Goal: Connect with others: Connect with others

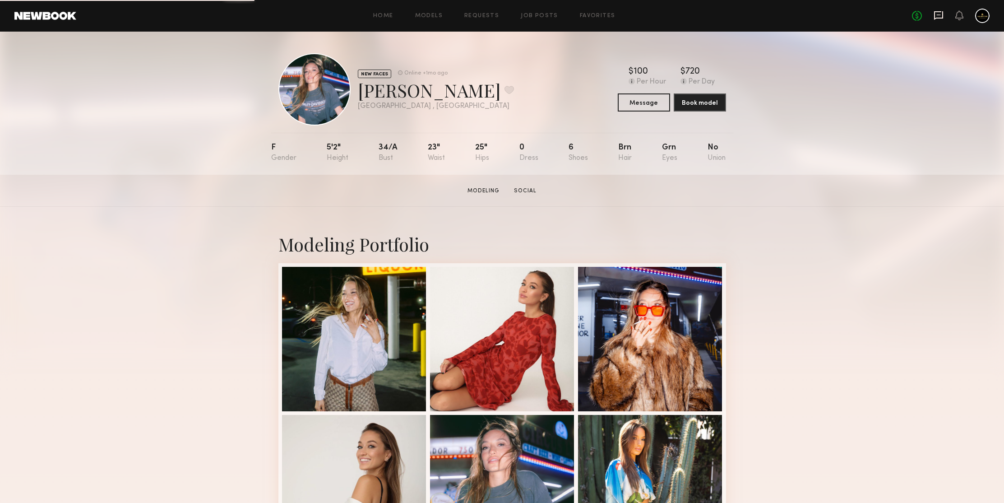
click at [938, 17] on icon at bounding box center [938, 15] width 10 height 10
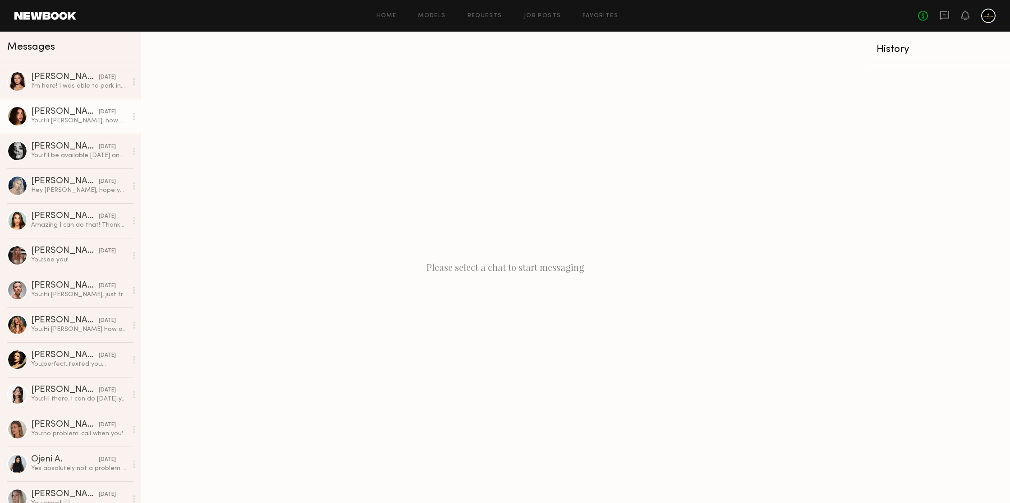
drag, startPoint x: 61, startPoint y: 109, endPoint x: 67, endPoint y: 108, distance: 5.4
click at [61, 108] on div "[PERSON_NAME]" at bounding box center [65, 111] width 68 height 9
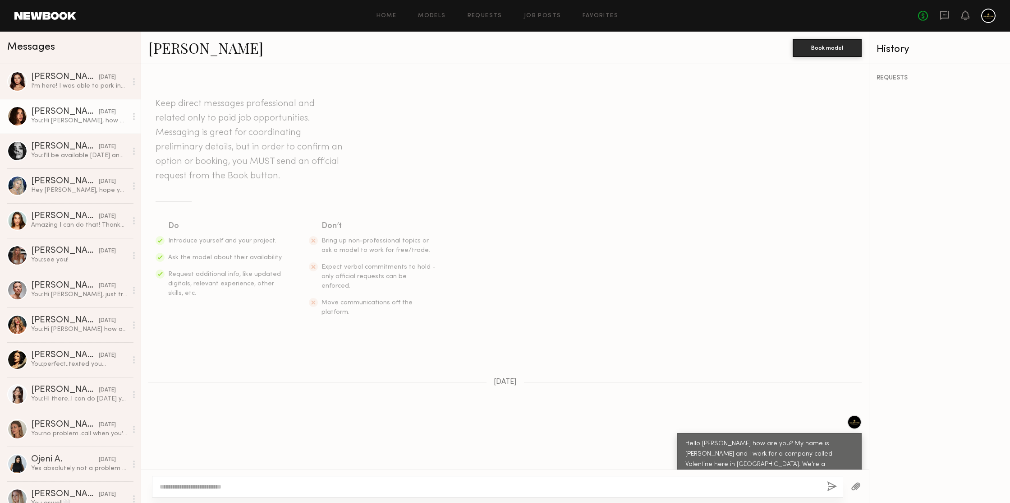
scroll to position [639, 0]
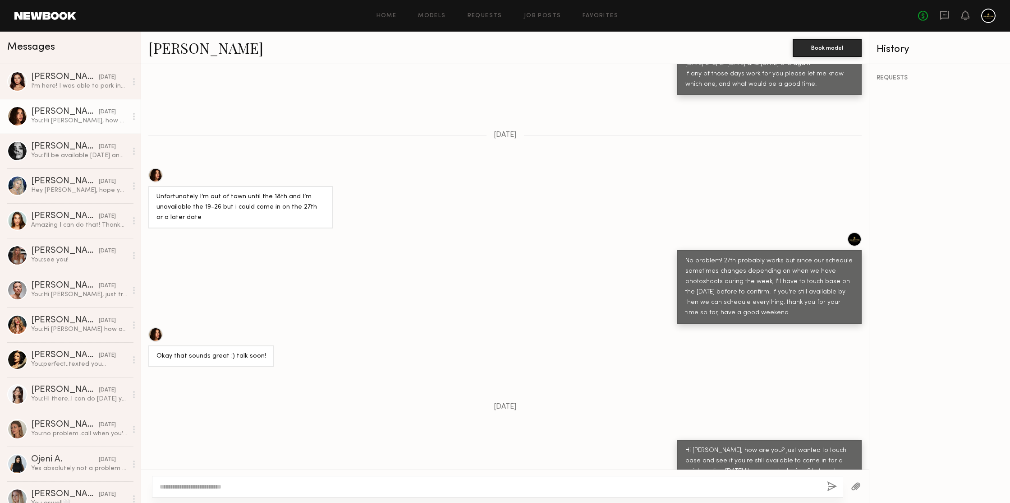
click at [180, 49] on link "[PERSON_NAME]" at bounding box center [205, 47] width 115 height 19
